Goal: Task Accomplishment & Management: Complete application form

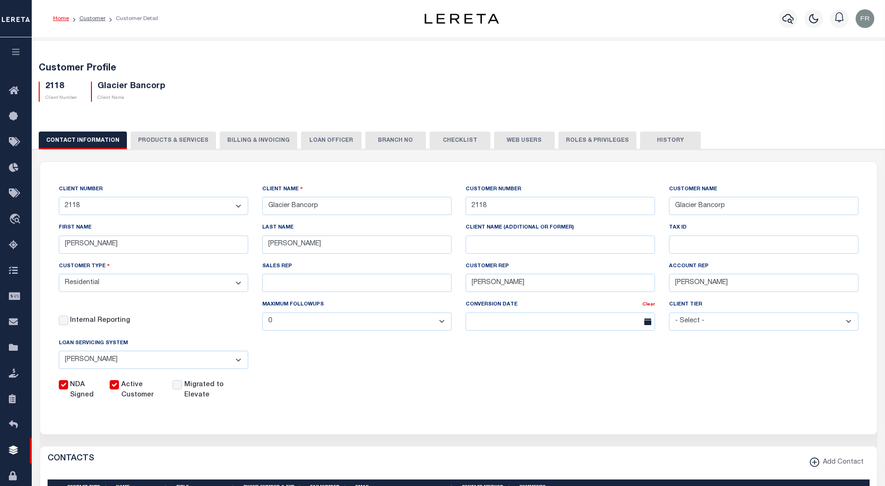
select select "Residential"
select select "JHS"
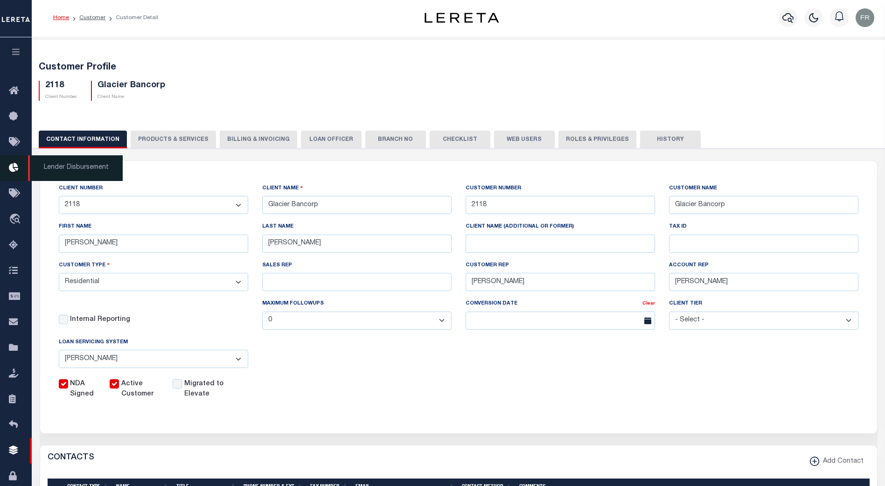
click at [17, 170] on icon at bounding box center [16, 168] width 15 height 12
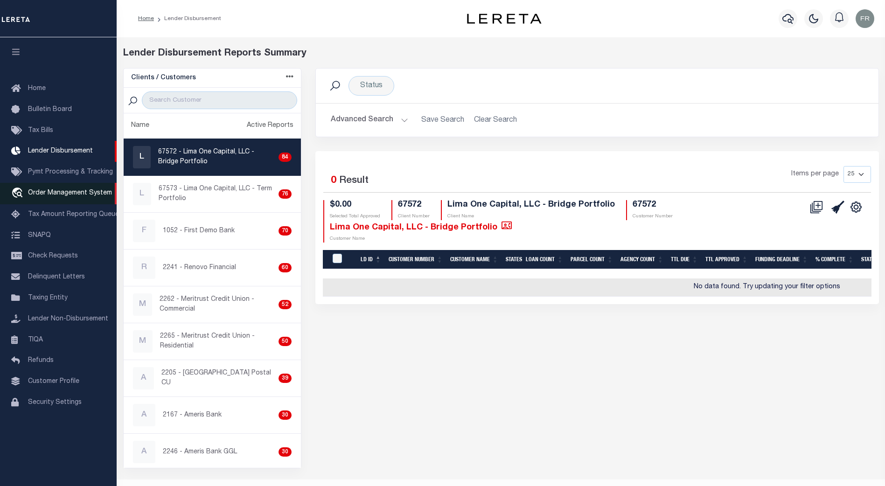
click at [69, 193] on span "Order Management System" at bounding box center [70, 193] width 84 height 7
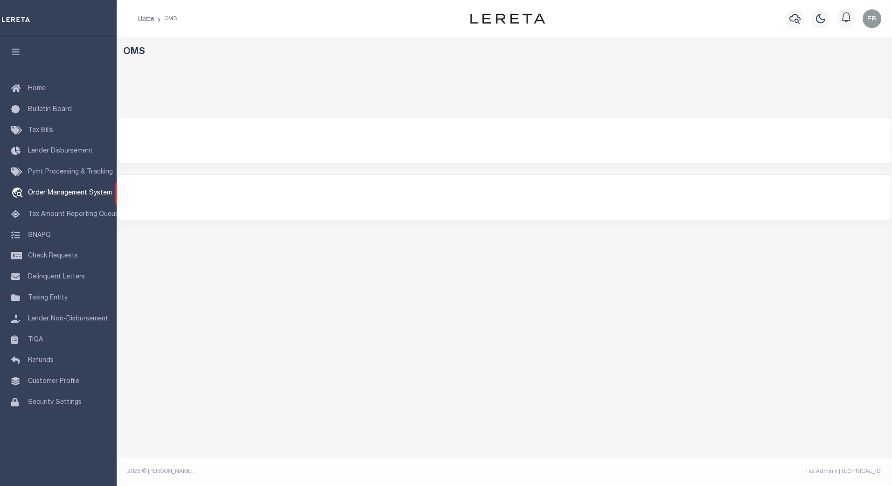
select select "200"
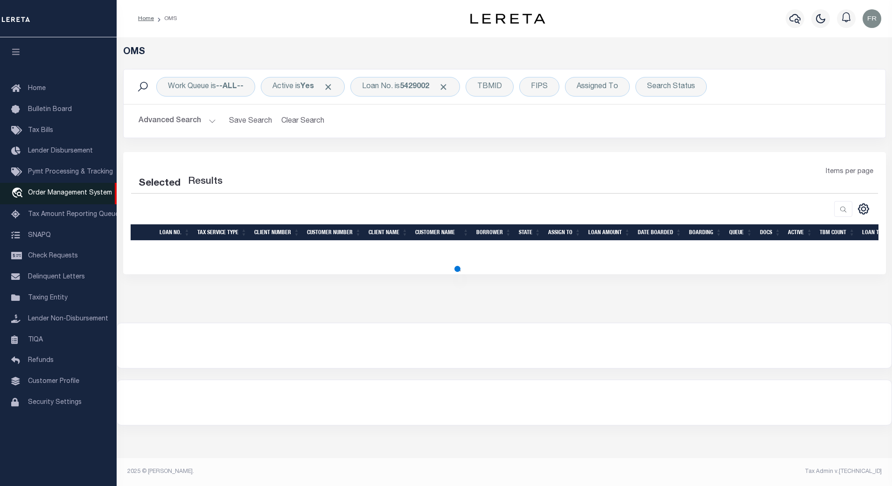
select select "200"
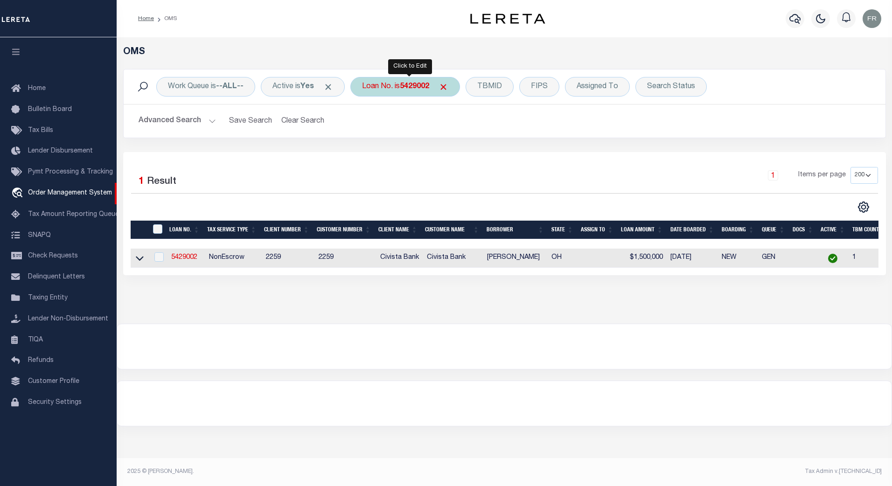
click at [420, 85] on b "5429002" at bounding box center [414, 86] width 29 height 7
click at [414, 135] on input "5429002" at bounding box center [430, 133] width 137 height 18
drag, startPoint x: 414, startPoint y: 135, endPoint x: 376, endPoint y: 133, distance: 38.3
click at [376, 133] on input "5429002" at bounding box center [430, 133] width 137 height 18
paste input "39915535-00001"
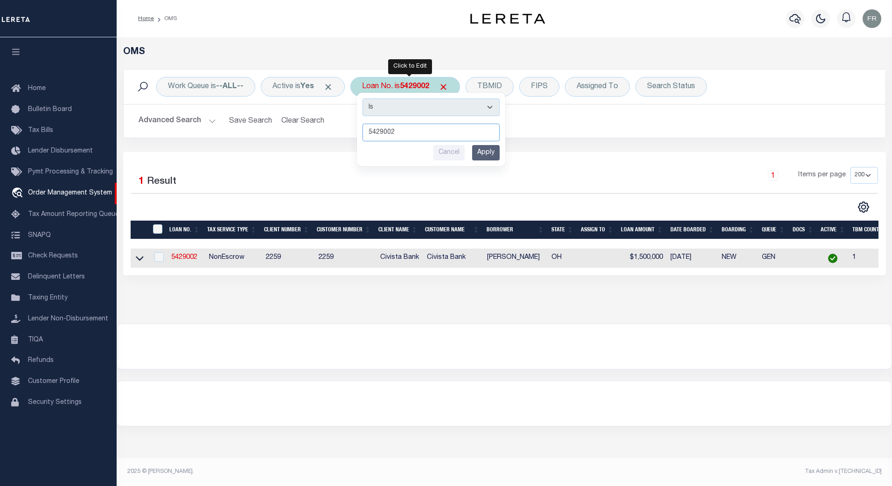
type input "39915535-00001"
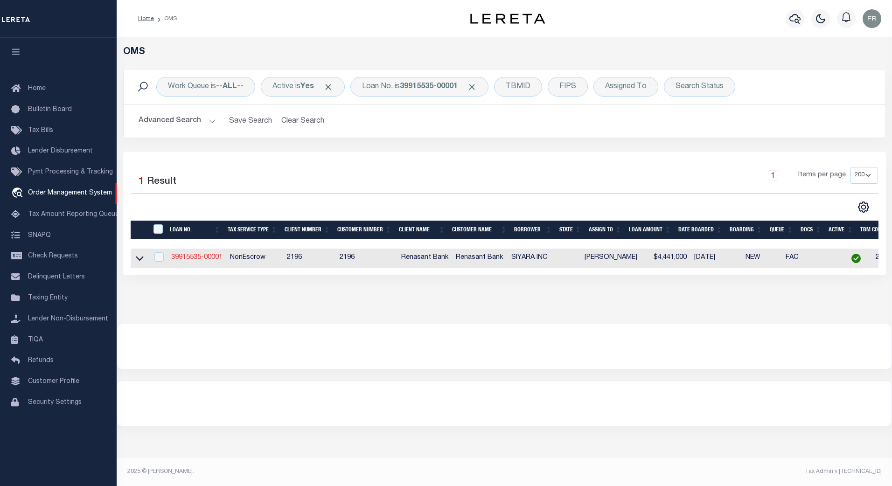
click at [184, 258] on link "39915535-00001" at bounding box center [196, 257] width 51 height 7
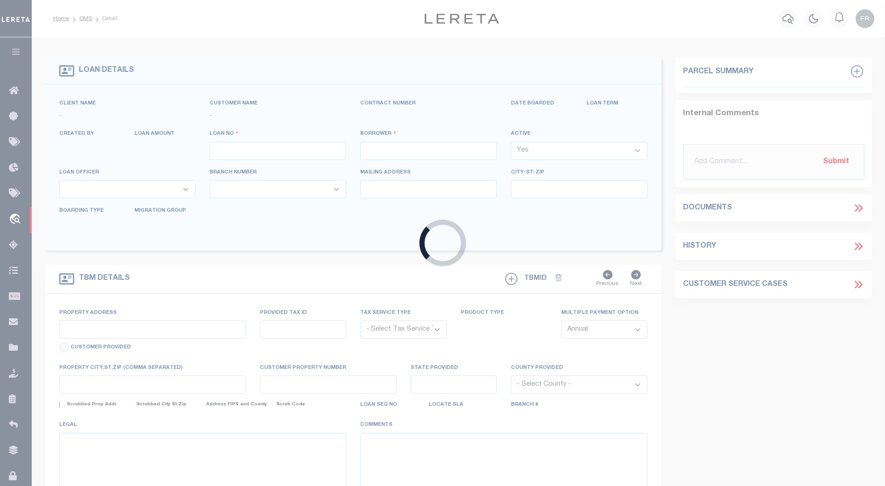
type input "39915535-00001"
type input "SIYARA INC"
select select
select select "400"
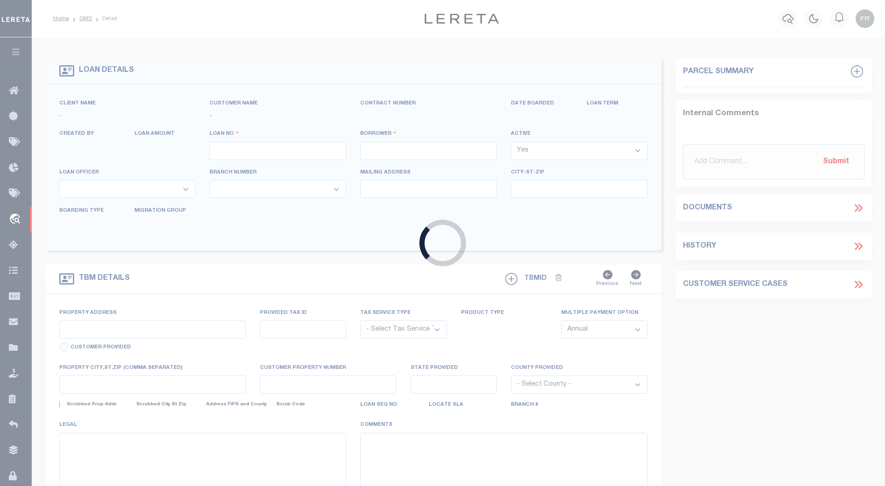
select select "NonEscrow"
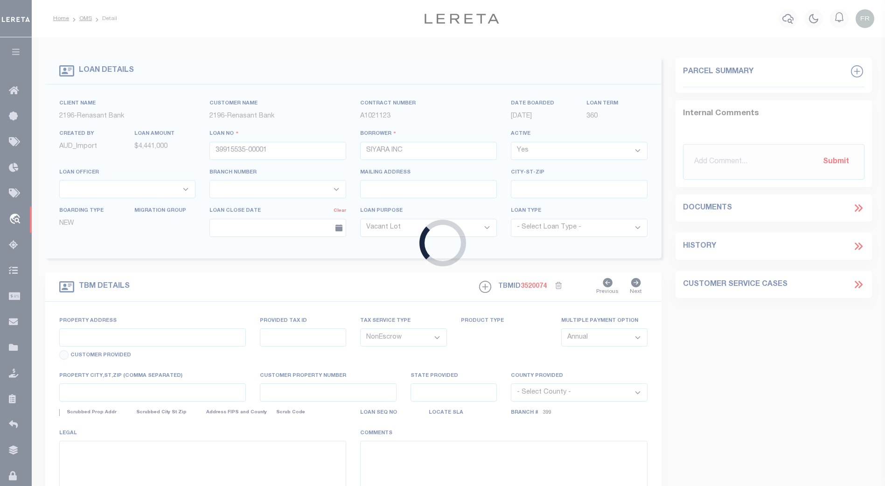
type input "[STREET_ADDRESS][PERSON_NAME]"
select select
type input "OLIVE BRANCH 38654"
select select "164191"
select select "5150"
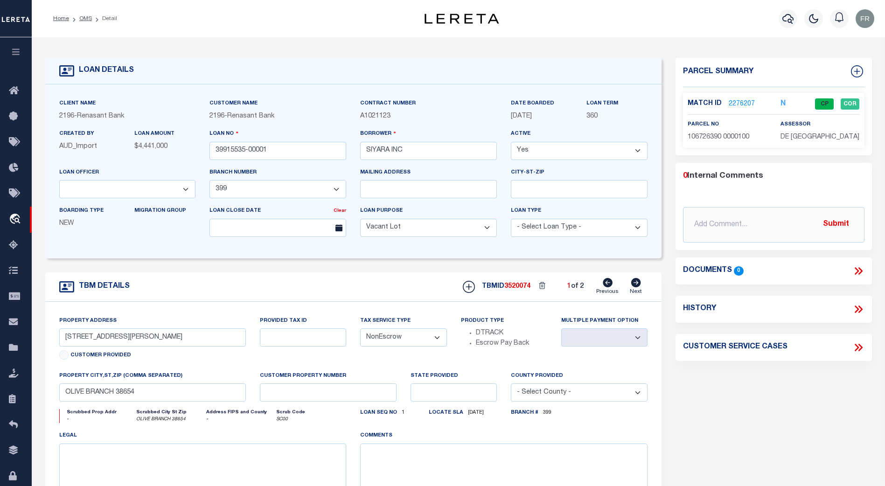
click at [739, 103] on link "2276207" at bounding box center [741, 104] width 26 height 10
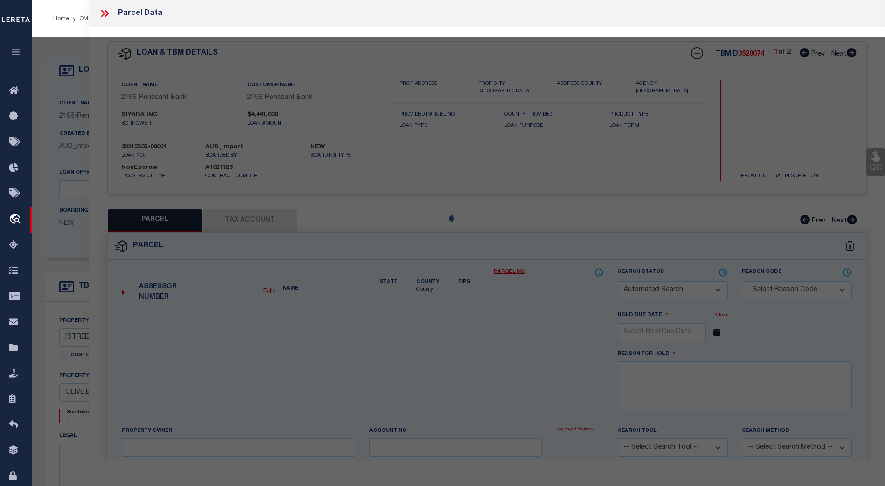
checkbox input "false"
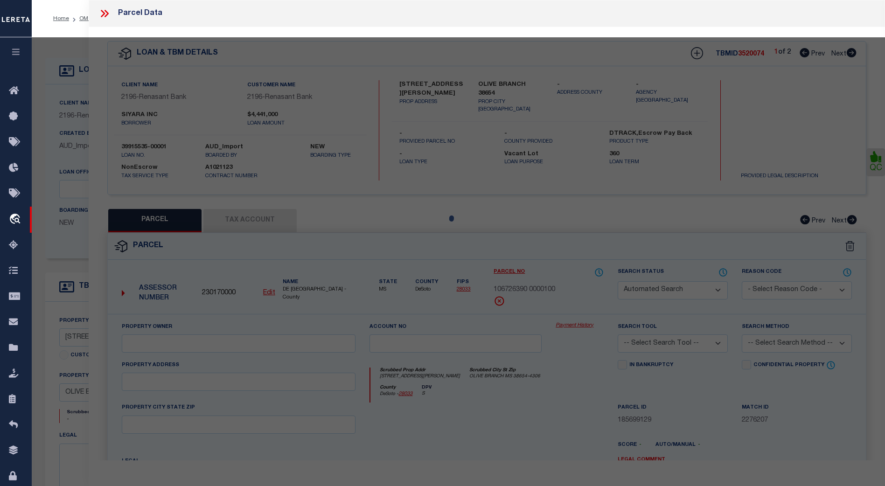
select select "CP"
type input "NEW [PERSON_NAME] EXPRESS LLC"
select select "AGW"
select select "ADD"
type input "[STREET_ADDRESS][PERSON_NAME]"
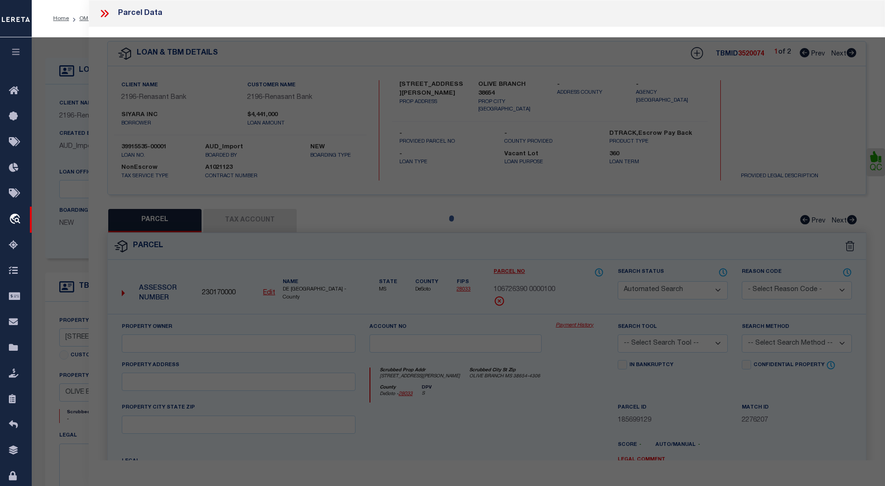
type input "OLIVE BRANCH 38654"
type textarea "[PERSON_NAME] COMMERCIAL 1"
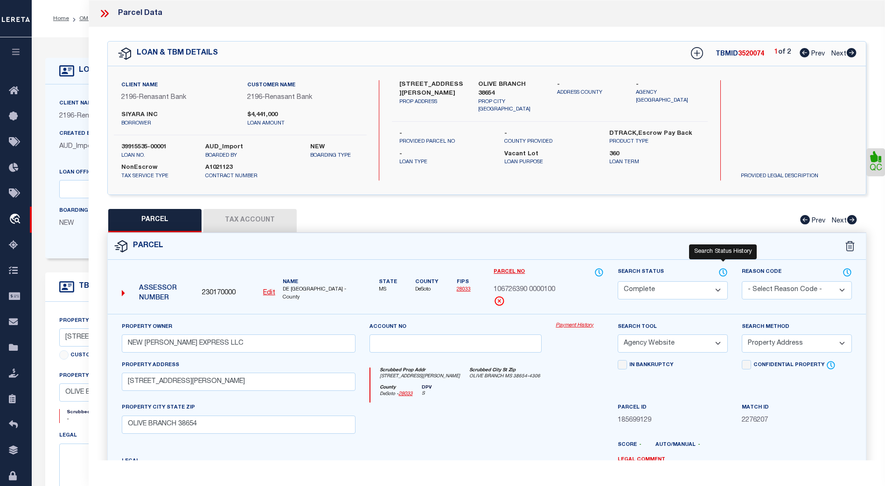
click at [723, 268] on icon at bounding box center [722, 272] width 9 height 10
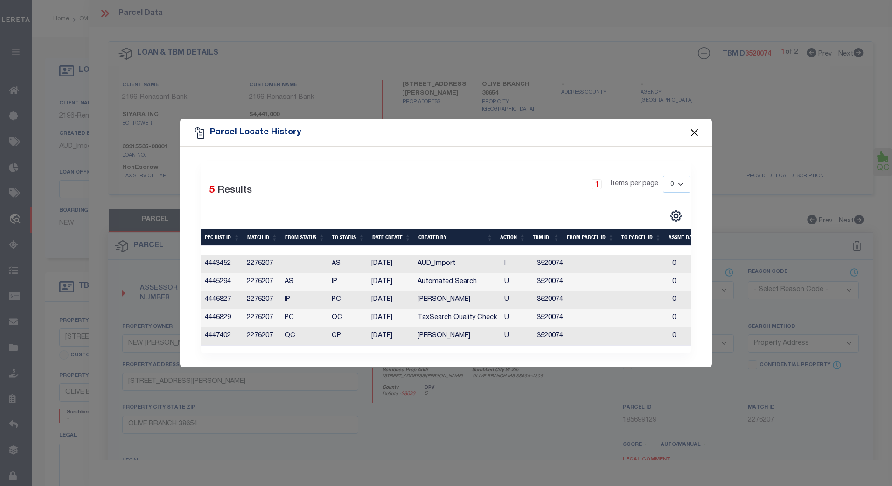
click at [693, 131] on button "Close" at bounding box center [694, 133] width 12 height 12
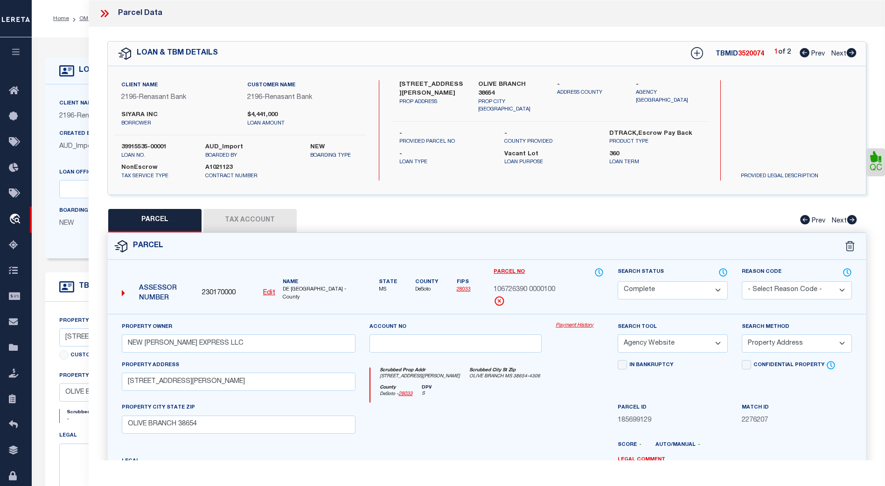
click at [107, 12] on icon at bounding box center [106, 13] width 4 height 7
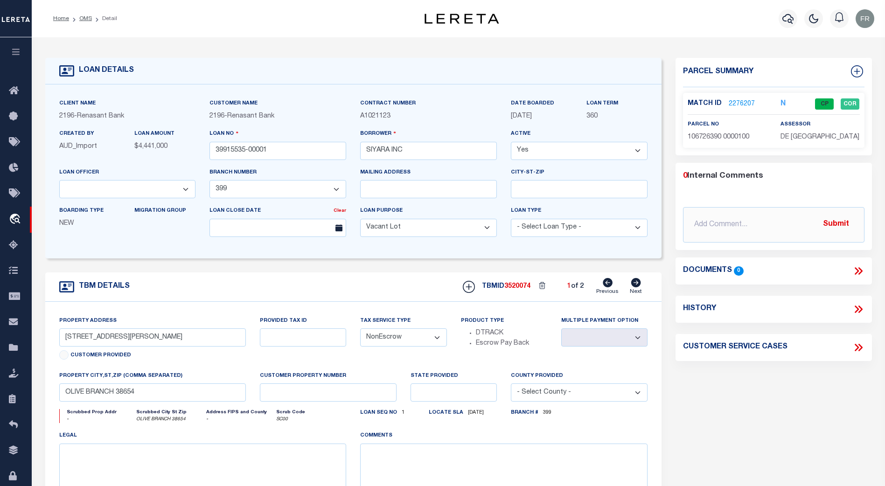
click at [741, 103] on link "2276207" at bounding box center [741, 104] width 26 height 10
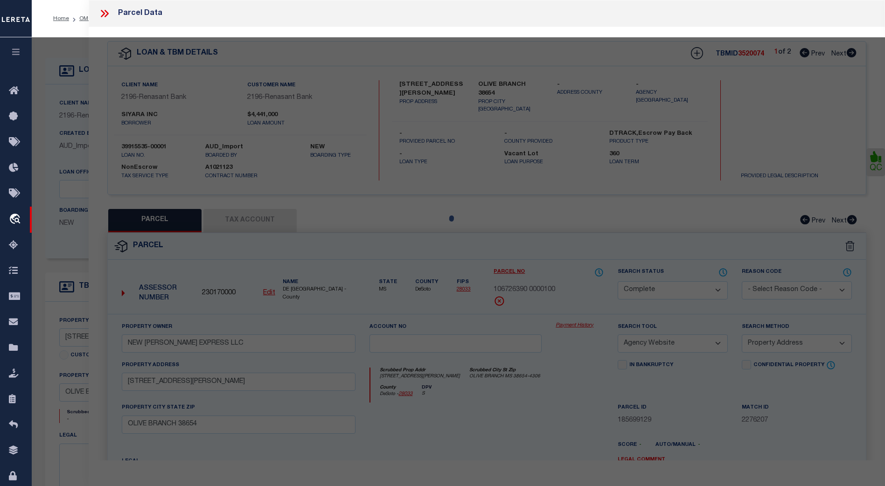
select select "AS"
select select
checkbox input "false"
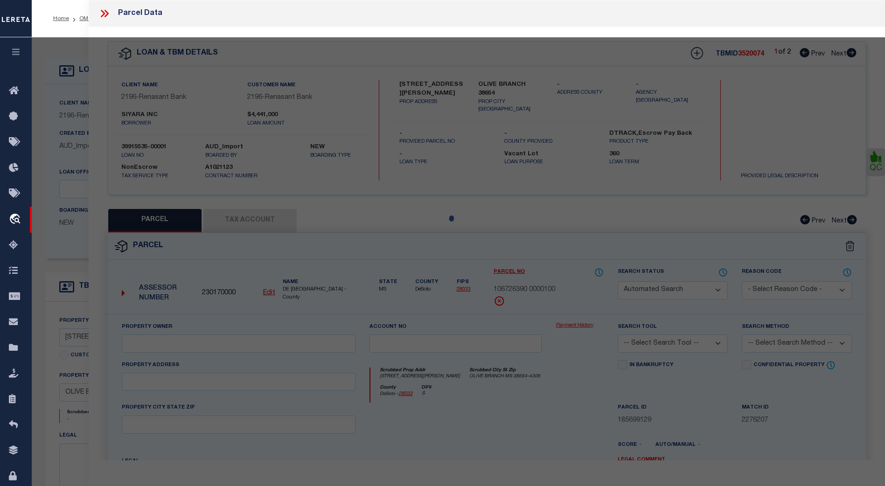
select select "CP"
type input "NEW [PERSON_NAME] EXPRESS LLC"
select select "AGW"
select select "ADD"
type input "[STREET_ADDRESS][PERSON_NAME]"
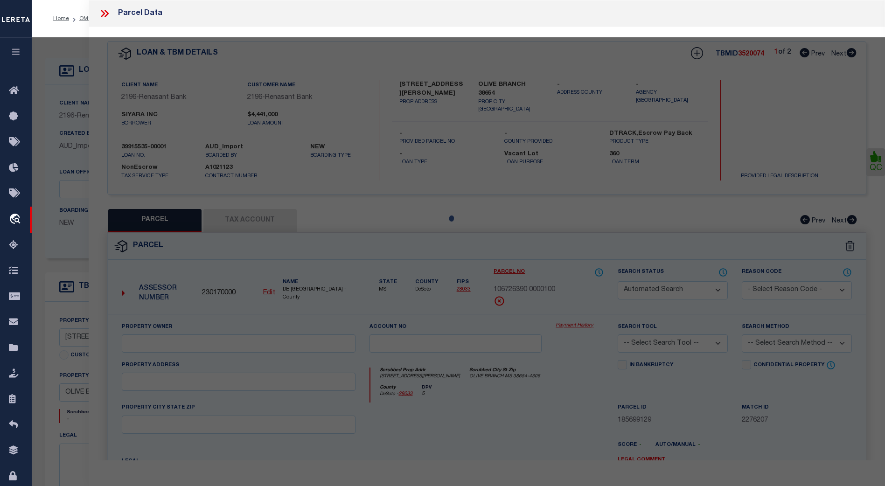
type input "OLIVE BRANCH 38654"
type textarea "[PERSON_NAME] COMMERCIAL 1"
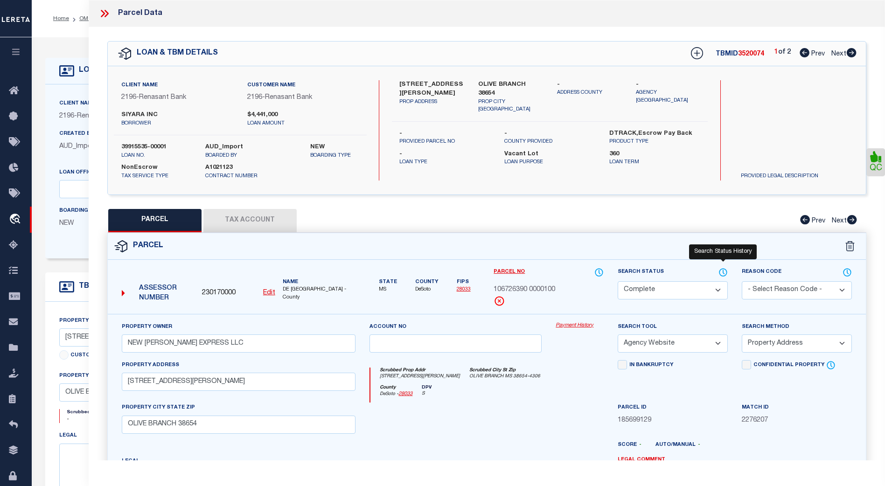
click at [720, 272] on icon at bounding box center [722, 272] width 9 height 10
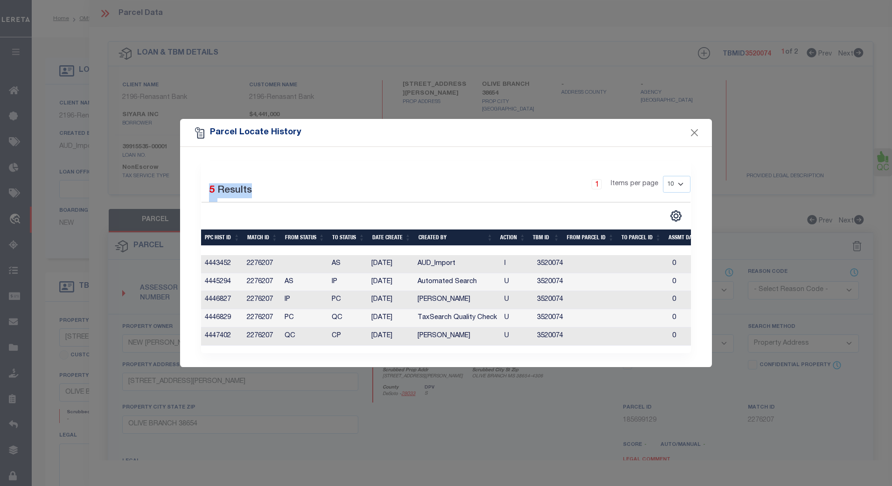
drag, startPoint x: 543, startPoint y: 128, endPoint x: 543, endPoint y: 145, distance: 17.7
click at [542, 145] on div "Parcel Locate History Selected 5 Results 1 10" at bounding box center [446, 243] width 532 height 248
click at [658, 143] on div "Parcel Locate History" at bounding box center [446, 133] width 532 height 28
click at [695, 132] on button "Close" at bounding box center [694, 133] width 12 height 12
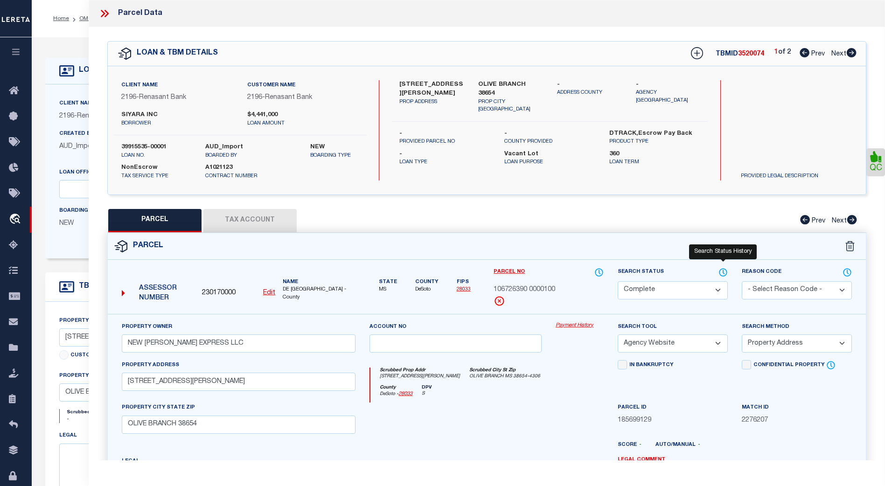
click at [721, 270] on icon at bounding box center [722, 272] width 9 height 10
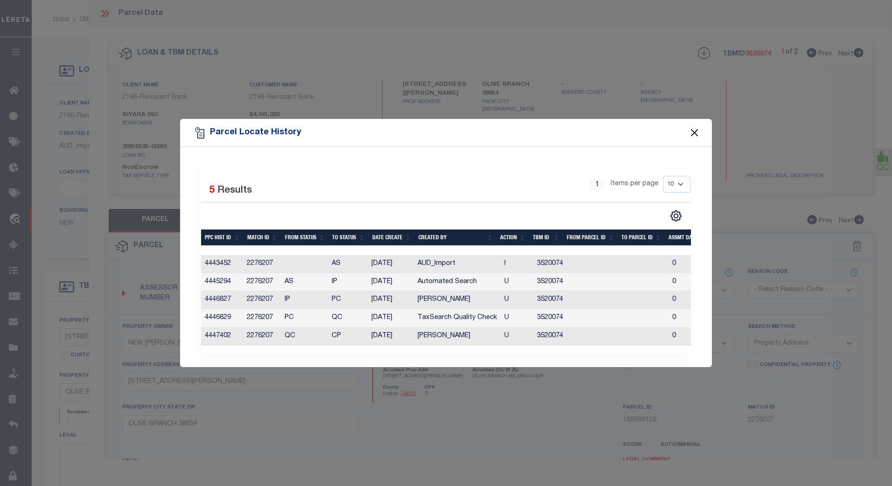
click at [693, 127] on button "Close" at bounding box center [694, 133] width 12 height 12
